Goal: Book appointment/travel/reservation

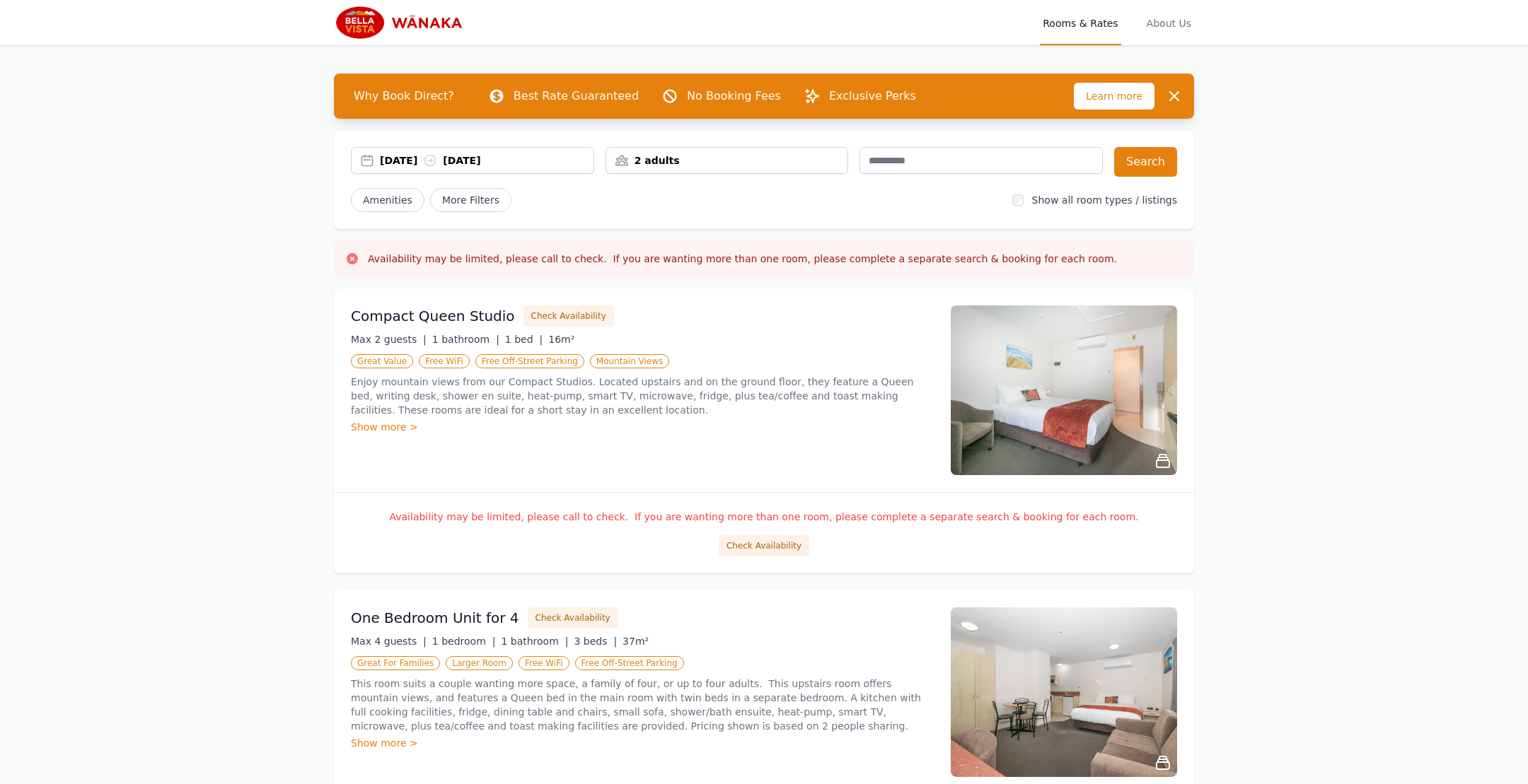
click at [693, 169] on div "2 adults" at bounding box center [727, 161] width 243 height 27
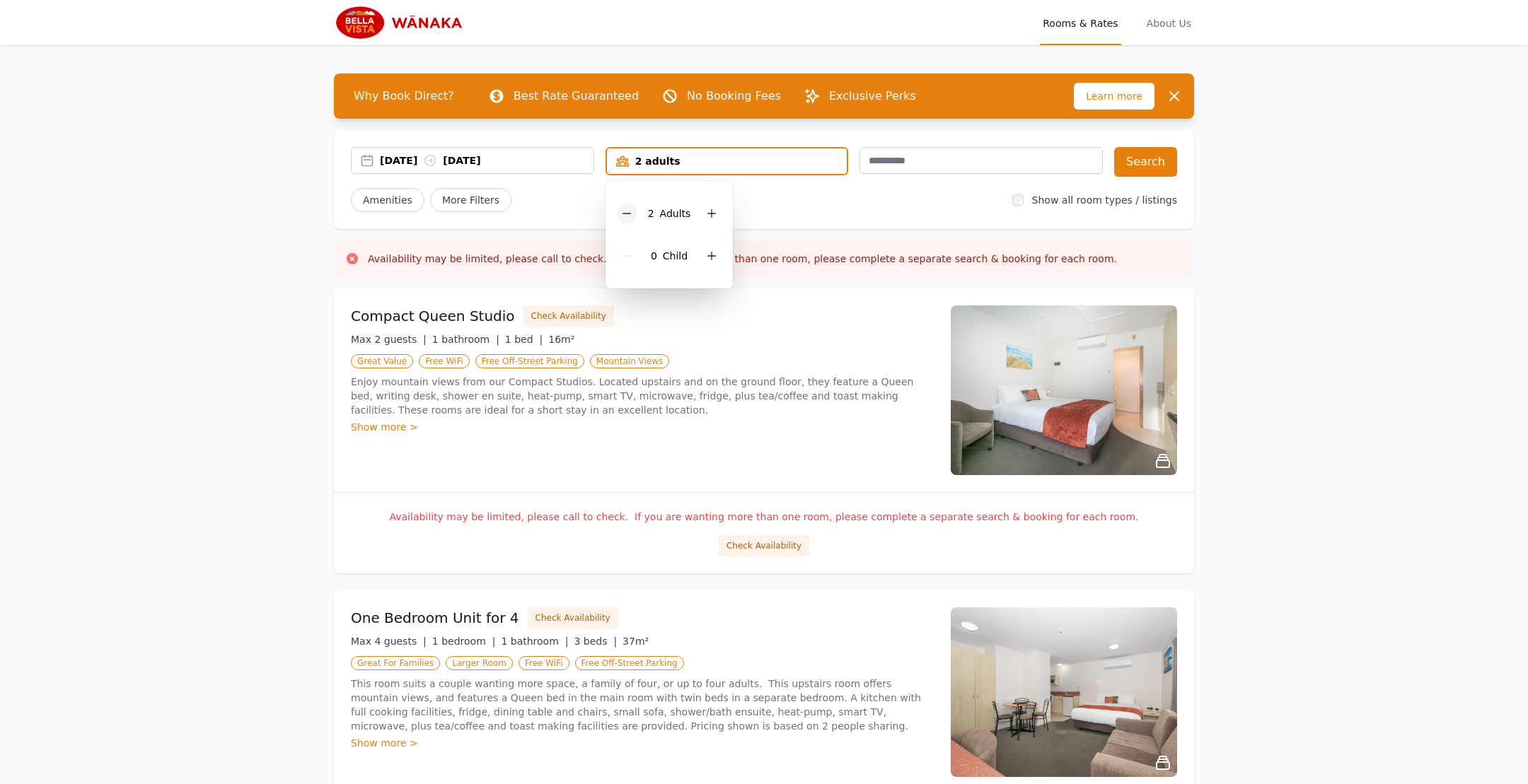
click at [632, 212] on div at bounding box center [627, 214] width 20 height 20
click at [1164, 168] on button "Search" at bounding box center [1145, 162] width 63 height 30
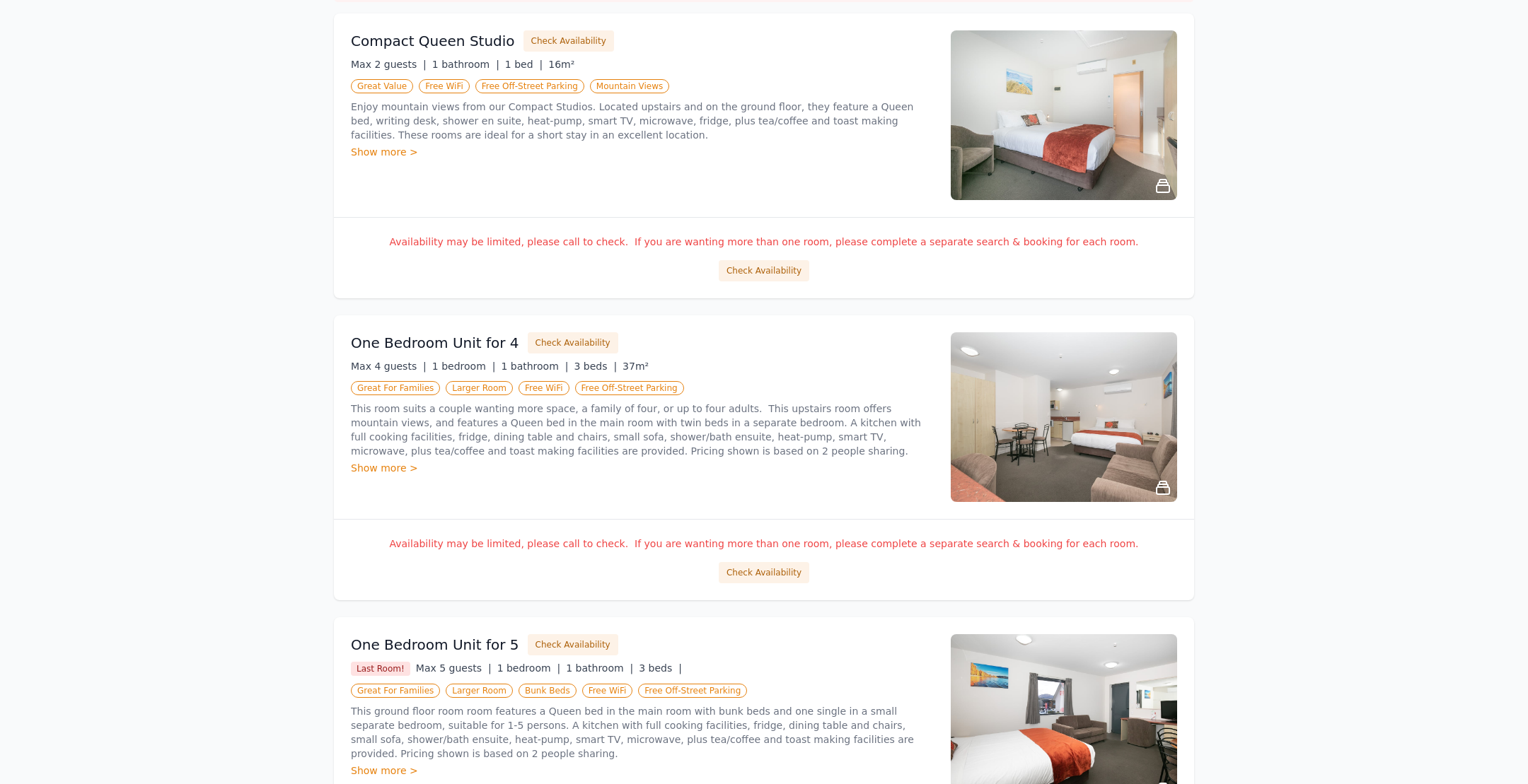
scroll to position [276, 0]
click at [774, 270] on button "Check Availability" at bounding box center [764, 270] width 91 height 22
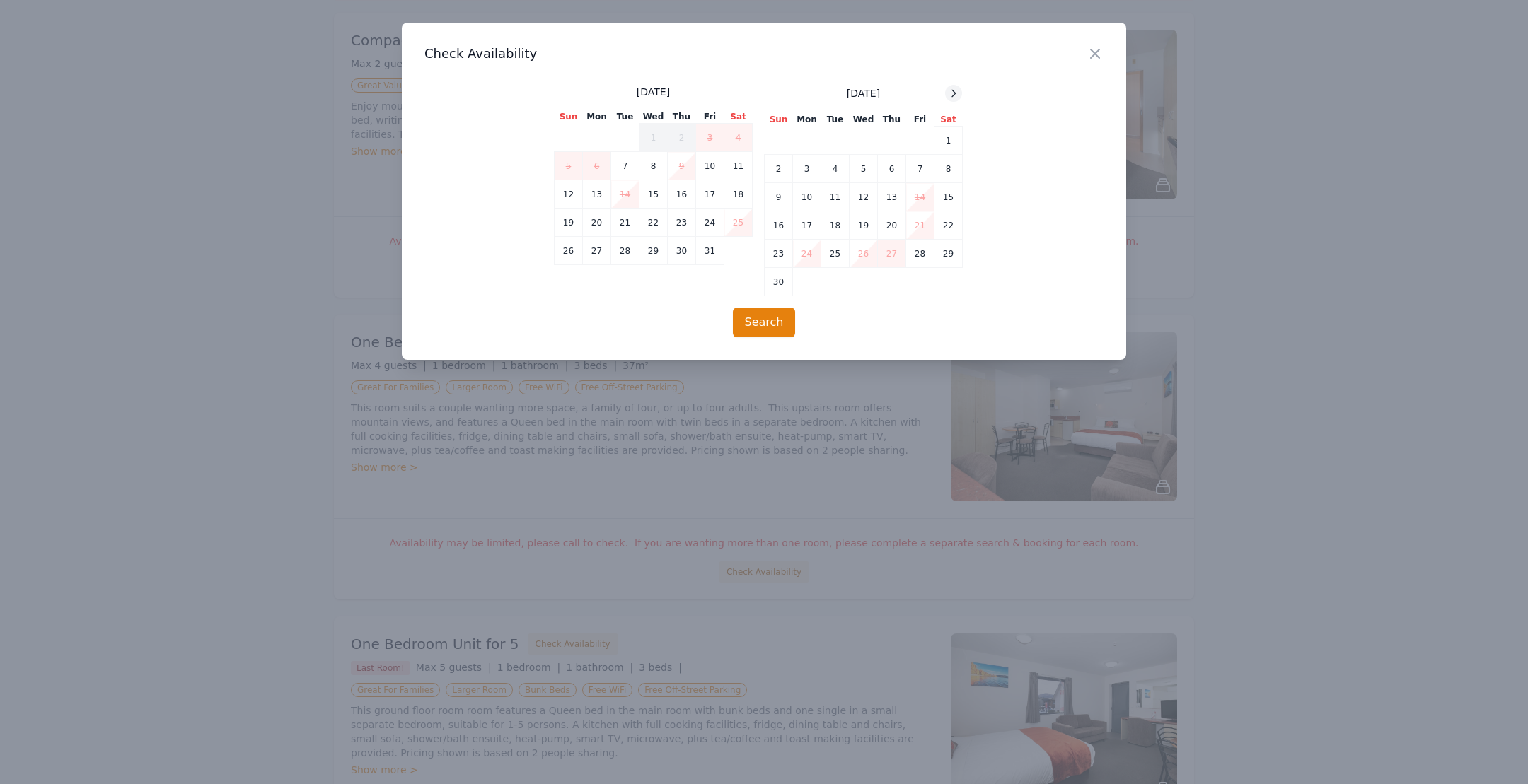
click at [958, 96] on icon at bounding box center [953, 93] width 12 height 12
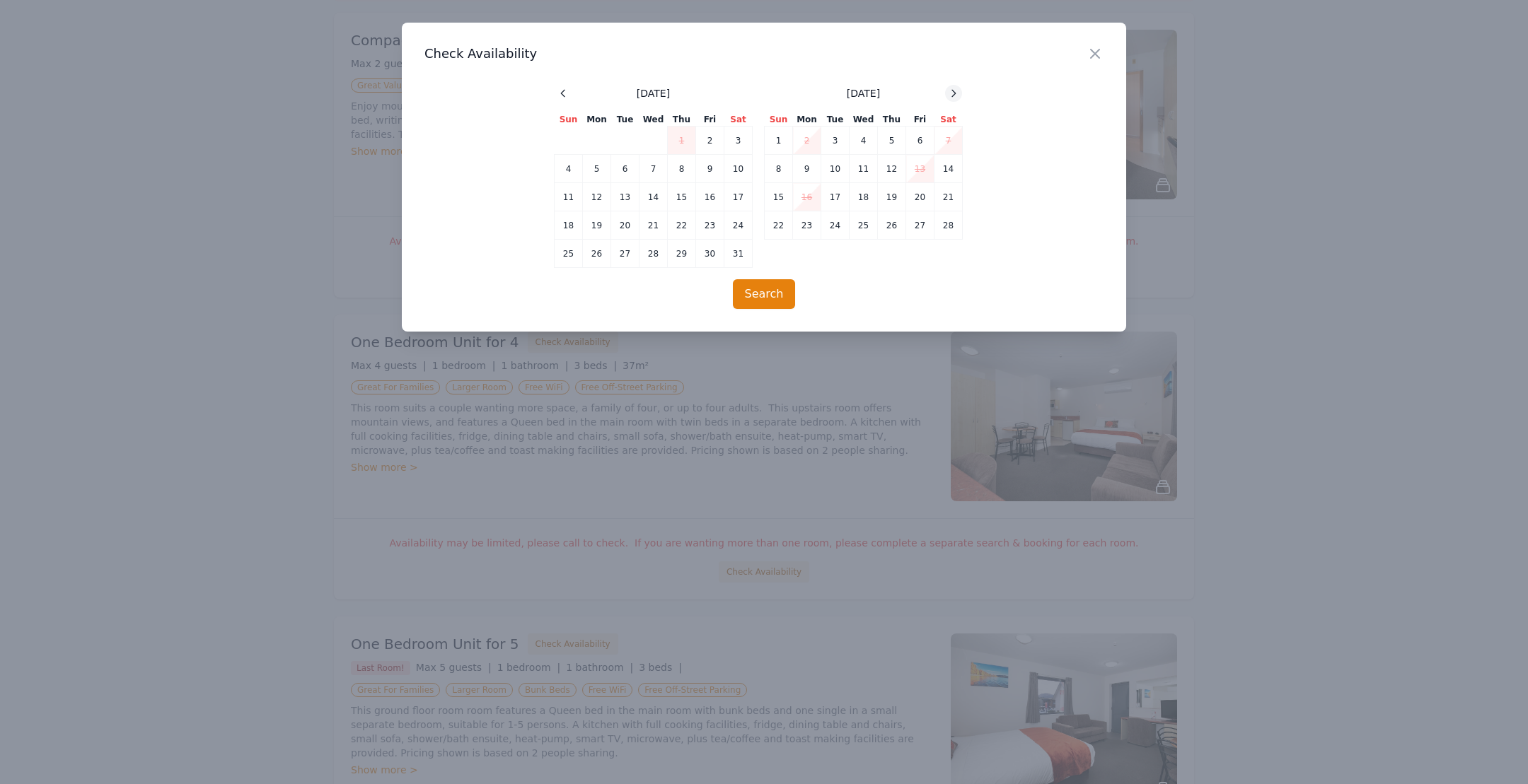
click at [958, 96] on icon at bounding box center [953, 93] width 12 height 12
click at [959, 96] on div at bounding box center [953, 92] width 17 height 17
click at [657, 169] on td "11" at bounding box center [653, 168] width 28 height 28
click at [743, 174] on td "14" at bounding box center [738, 168] width 28 height 28
click at [769, 295] on button "Search" at bounding box center [764, 294] width 63 height 30
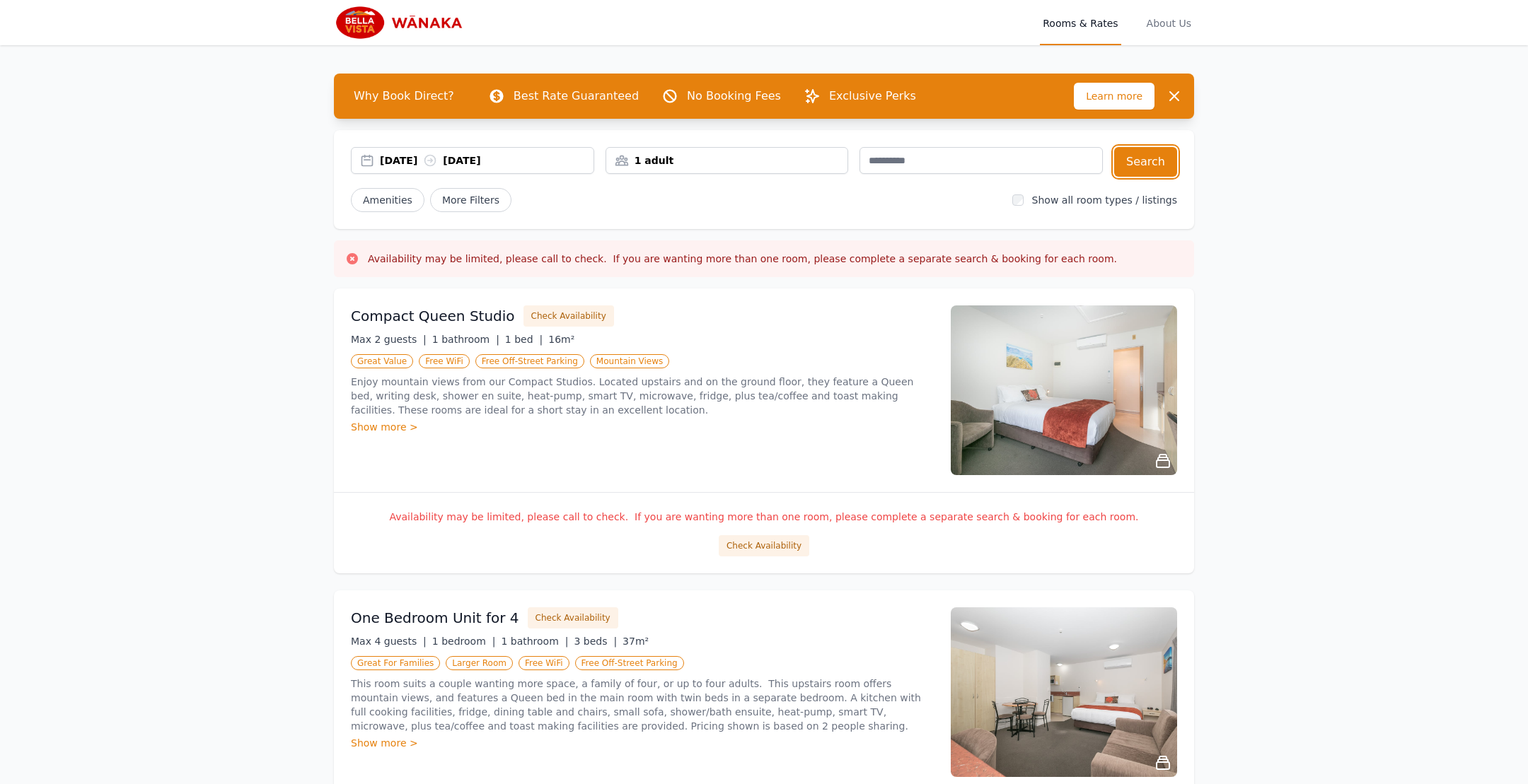
scroll to position [0, 0]
click at [1147, 168] on button "Search" at bounding box center [1145, 162] width 63 height 30
